Goal: Obtain resource: Download file/media

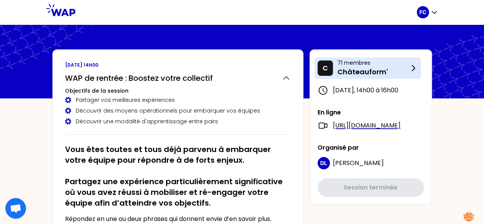
click at [339, 59] on p "71 membres" at bounding box center [372, 63] width 71 height 8
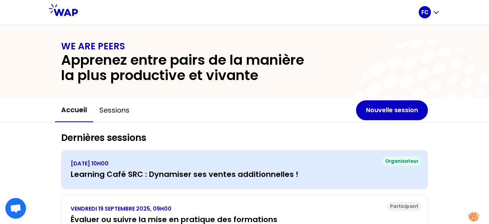
click at [197, 167] on div "[DATE] 10H00 Learning Café SRC : Dynamiser ses ventes additionnelles !" at bounding box center [245, 169] width 348 height 20
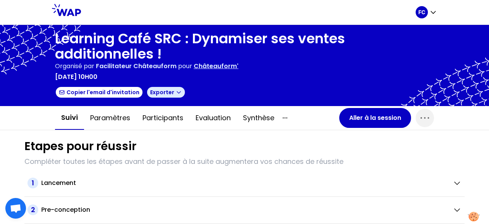
click at [164, 93] on button "Exporter" at bounding box center [165, 92] width 39 height 12
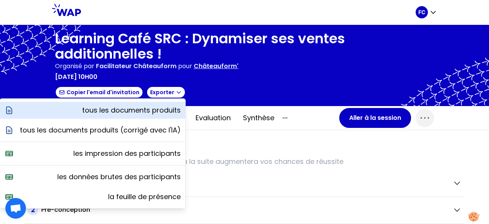
click at [148, 107] on p "tous les documents produits" at bounding box center [131, 110] width 99 height 11
